Goal: Navigation & Orientation: Find specific page/section

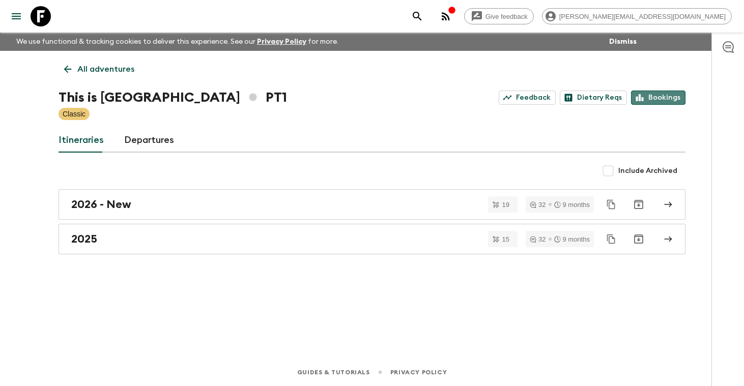
click at [669, 101] on link "Bookings" at bounding box center [658, 98] width 54 height 14
click at [105, 68] on p "All adventures" at bounding box center [105, 69] width 57 height 12
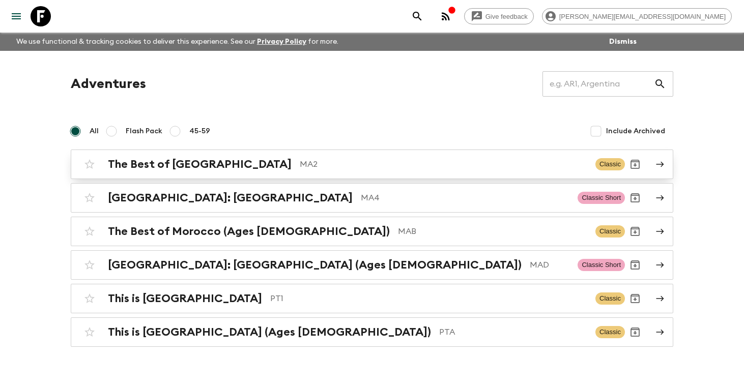
click at [165, 165] on h2 "The Best of [GEOGRAPHIC_DATA]" at bounding box center [200, 164] width 184 height 13
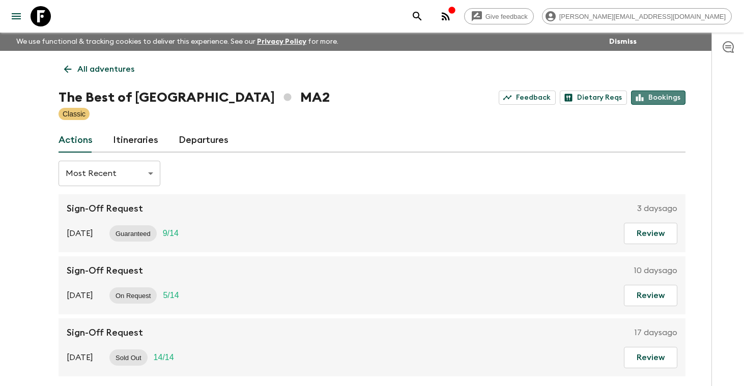
click at [661, 98] on link "Bookings" at bounding box center [658, 98] width 54 height 14
click at [109, 71] on p "All adventures" at bounding box center [105, 69] width 57 height 12
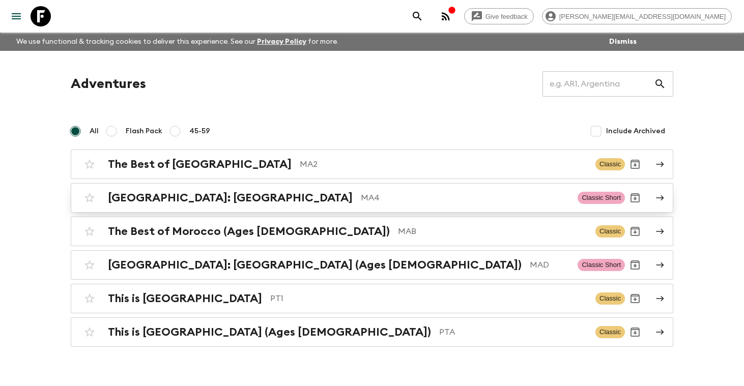
click at [143, 199] on h2 "[GEOGRAPHIC_DATA]: [GEOGRAPHIC_DATA]" at bounding box center [230, 197] width 245 height 13
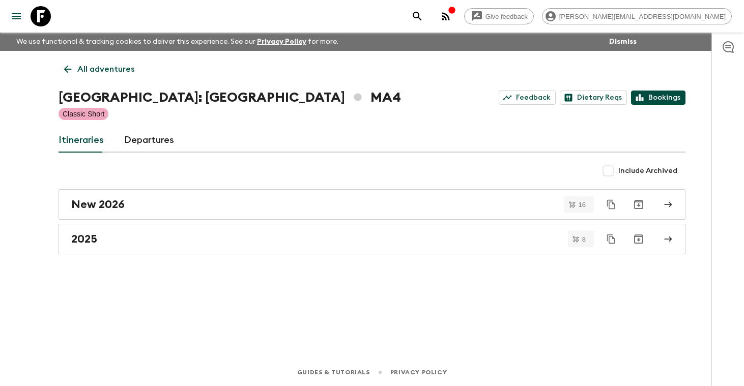
click at [661, 94] on link "Bookings" at bounding box center [658, 98] width 54 height 14
